Goal: Task Accomplishment & Management: Use online tool/utility

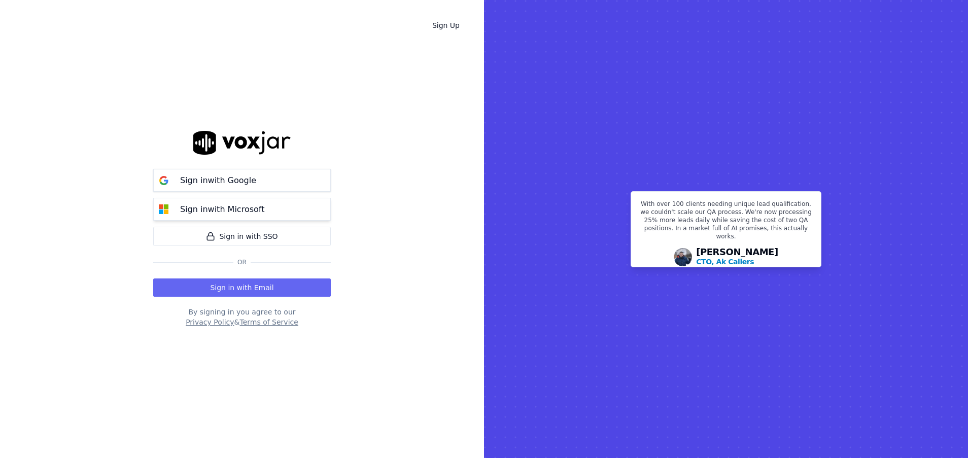
click at [273, 206] on button "Sign in with Microsoft" at bounding box center [241, 209] width 177 height 23
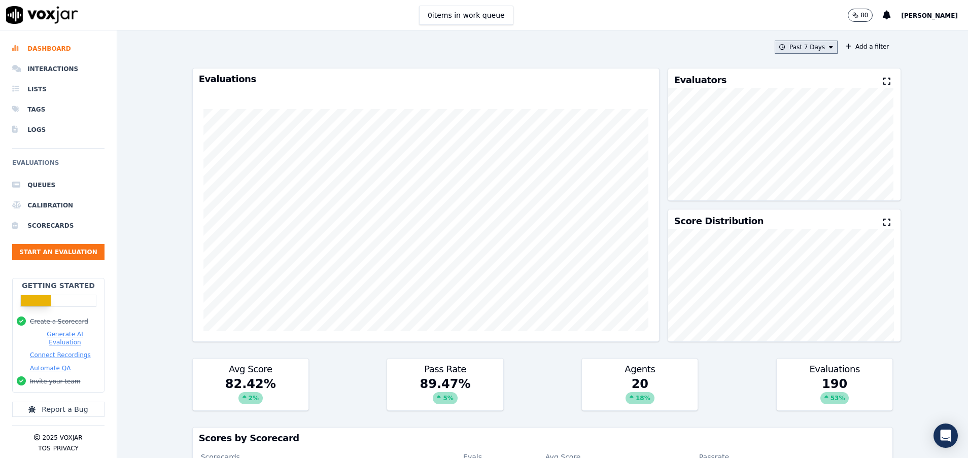
click at [779, 44] on button "Past 7 Days" at bounding box center [805, 47] width 63 height 13
click at [791, 76] on div "[DATE]" at bounding box center [801, 78] width 21 height 8
click at [812, 172] on button "Add" at bounding box center [822, 164] width 20 height 16
click at [798, 49] on button "[DATE]" at bounding box center [814, 47] width 48 height 13
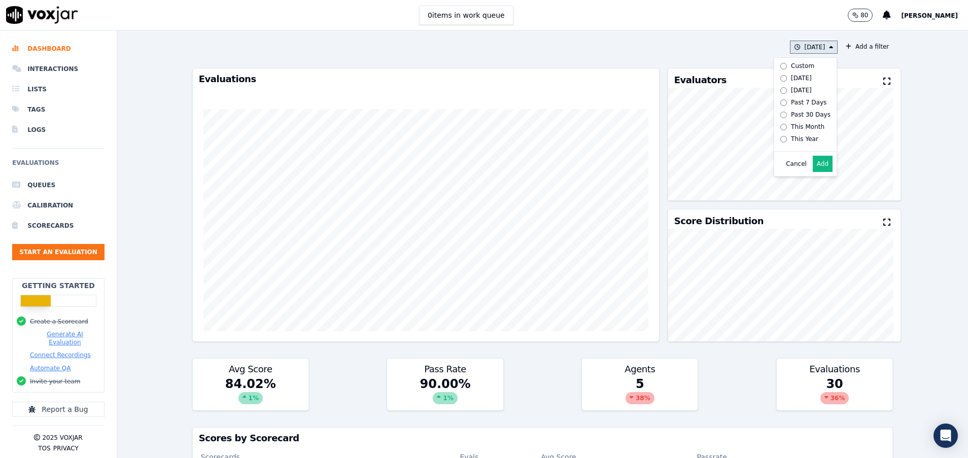
click at [795, 100] on div "Past 7 Days" at bounding box center [808, 102] width 35 height 8
click at [812, 172] on button "Add" at bounding box center [822, 164] width 20 height 16
